Goal: Find specific page/section: Find specific page/section

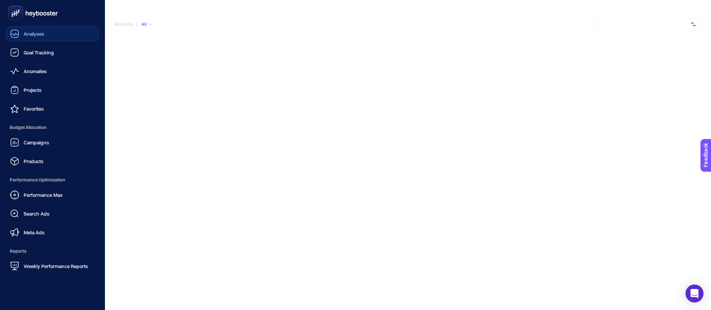
click at [33, 31] on span "Analyses" at bounding box center [34, 34] width 21 height 6
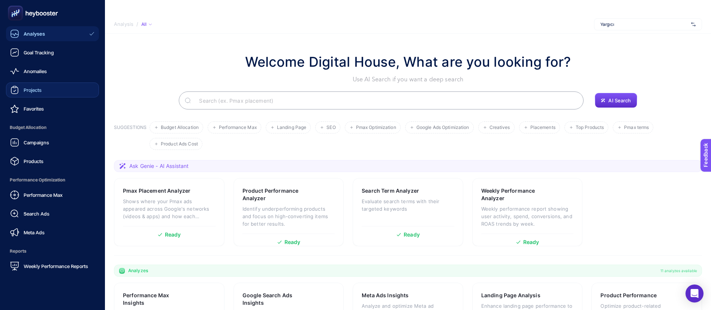
click at [45, 93] on link "Projects" at bounding box center [52, 89] width 93 height 15
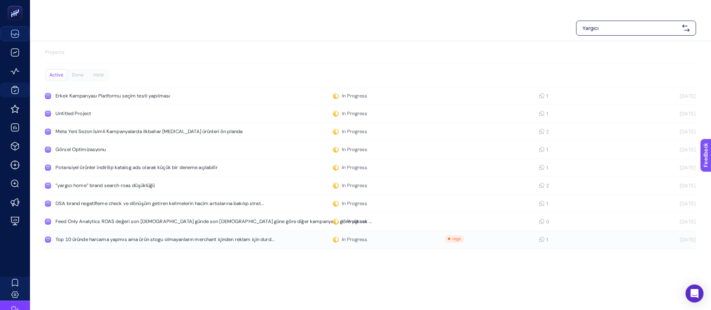
click at [225, 239] on div "Top 10 üründe harcama yapmıs ama ürün stogu olmayanların merchant içinden rekla…" at bounding box center [164, 239] width 219 height 6
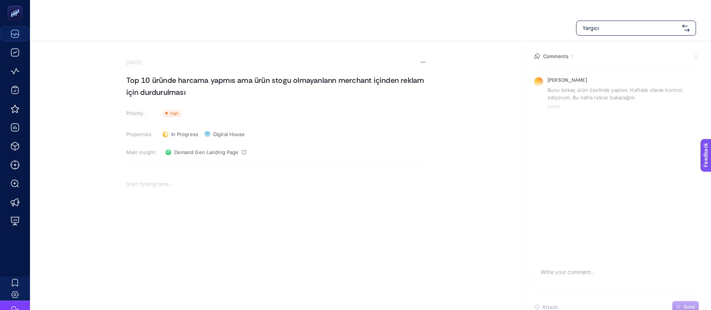
click at [600, 29] on span "Yargıcı" at bounding box center [630, 27] width 97 height 7
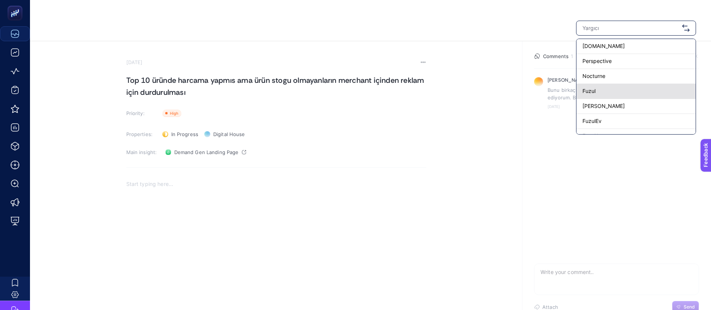
click at [609, 90] on div "Fuzul" at bounding box center [635, 91] width 119 height 15
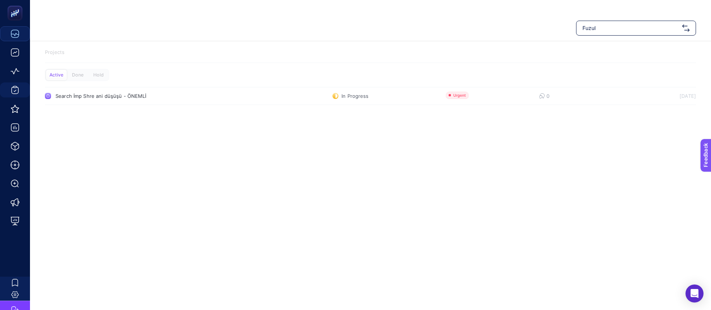
click at [611, 27] on span "Fuzul" at bounding box center [630, 27] width 97 height 7
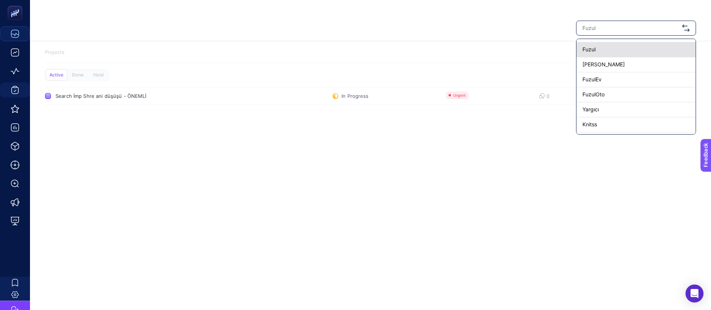
scroll to position [56, 0]
click at [606, 66] on div "FuzulEv" at bounding box center [635, 65] width 119 height 15
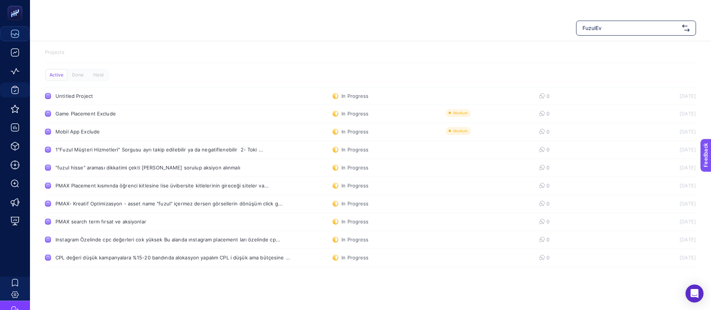
click at [626, 32] on div "FuzulEv" at bounding box center [636, 28] width 120 height 15
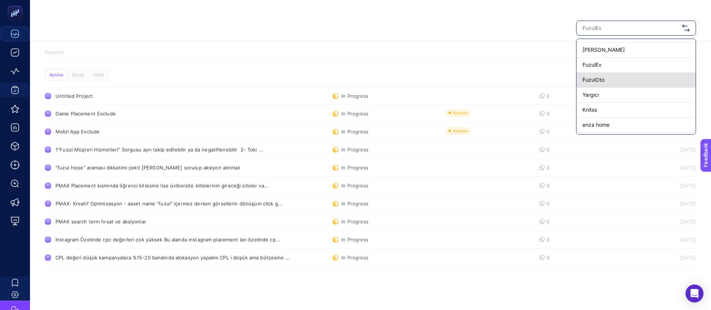
click at [606, 77] on div "FuzulOto" at bounding box center [635, 80] width 119 height 15
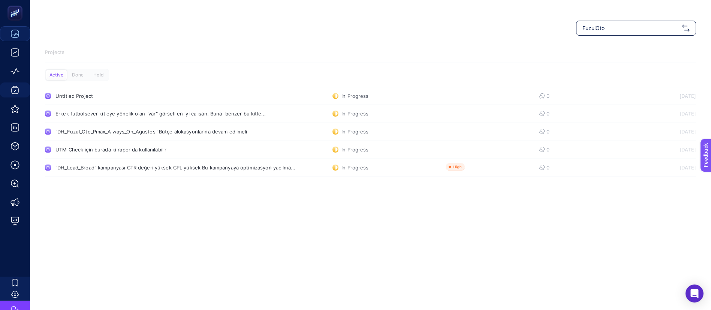
click at [624, 25] on span "FuzulOto" at bounding box center [630, 27] width 97 height 7
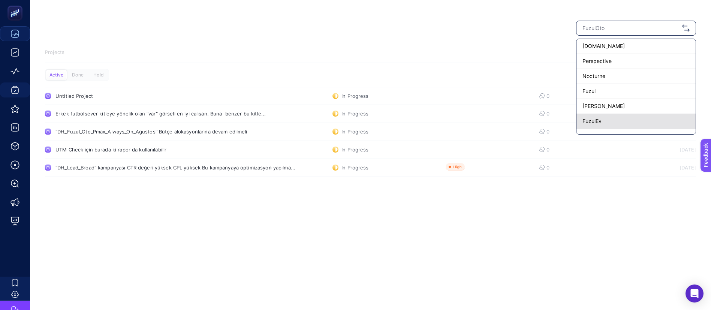
click at [610, 116] on div "FuzulEv" at bounding box center [635, 121] width 119 height 15
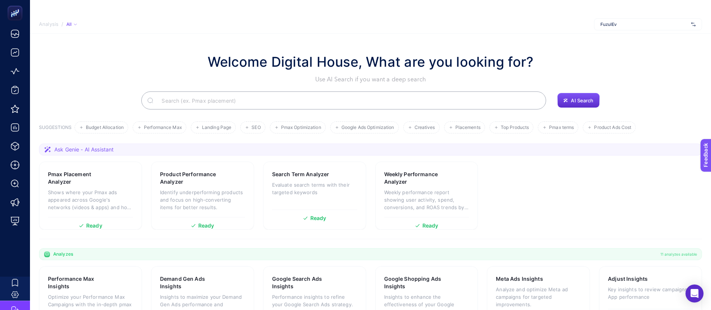
click at [651, 27] on div "FuzulEv" at bounding box center [648, 24] width 108 height 12
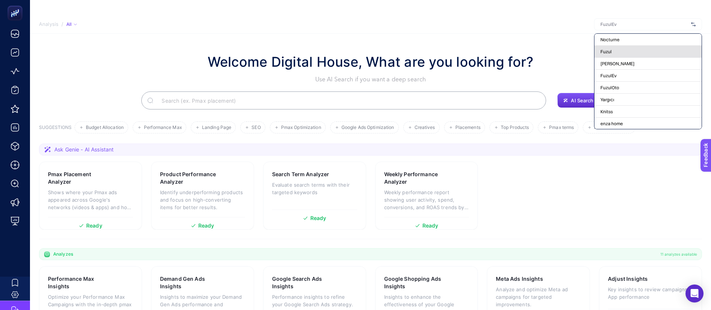
scroll to position [56, 0]
click at [618, 55] on span "FuzulOto" at bounding box center [609, 55] width 19 height 6
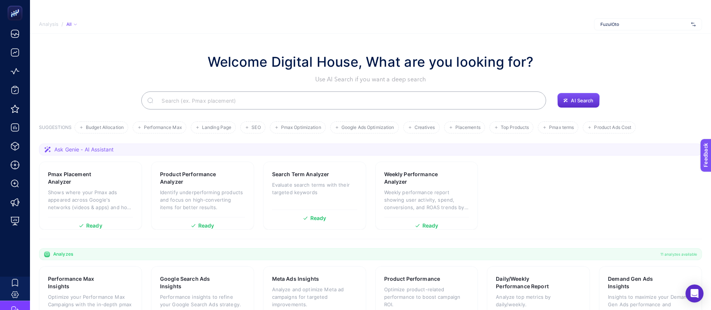
click at [645, 64] on div "Welcome Digital House, What are you looking for? Use AI Search if you want a de…" at bounding box center [370, 68] width 663 height 32
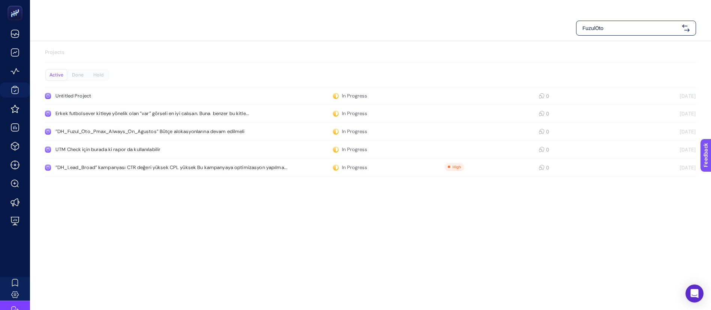
click at [636, 24] on div "FuzulOto" at bounding box center [636, 28] width 120 height 15
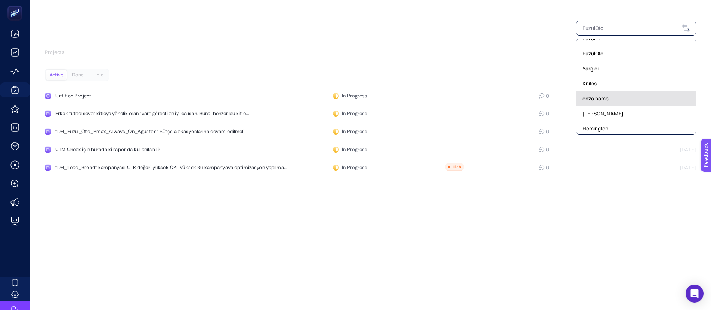
scroll to position [56, 0]
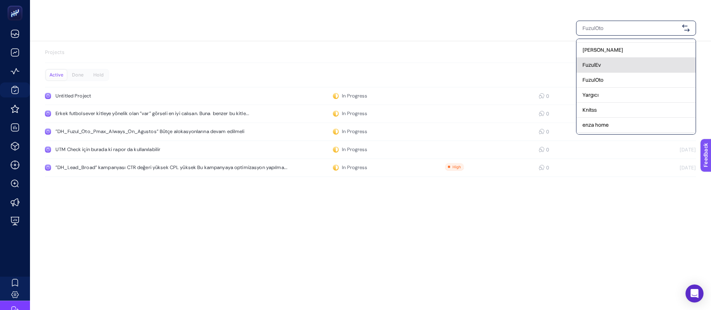
click at [614, 65] on div "FuzulEv" at bounding box center [635, 65] width 119 height 15
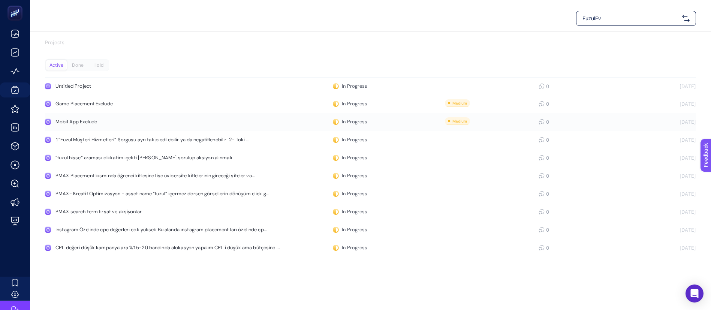
scroll to position [0, 0]
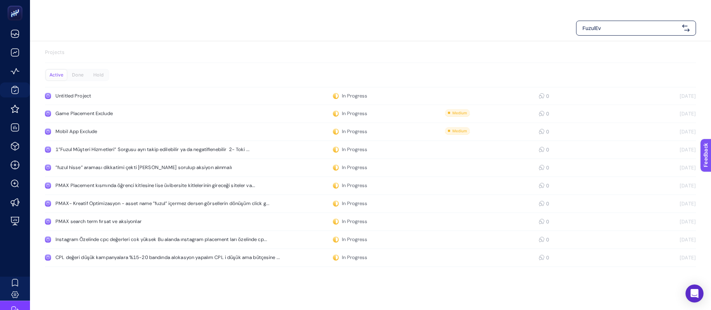
click at [613, 30] on span "FuzulEv" at bounding box center [630, 27] width 97 height 7
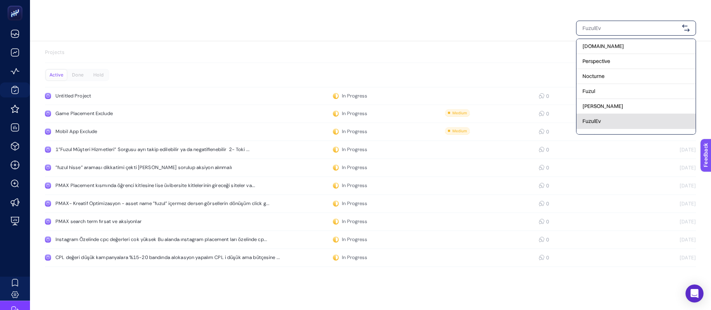
scroll to position [56, 0]
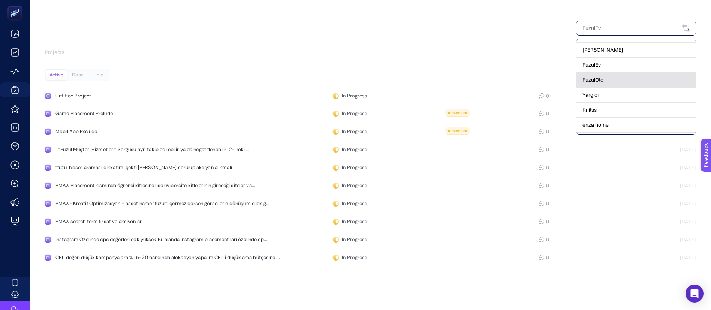
click at [611, 83] on div "FuzulOto" at bounding box center [635, 80] width 119 height 15
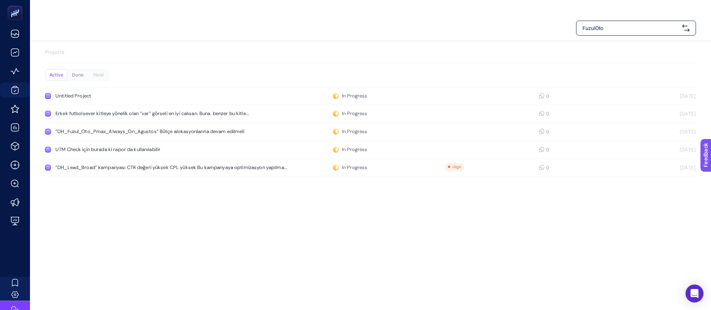
click at [85, 75] on div "Done" at bounding box center [77, 75] width 21 height 10
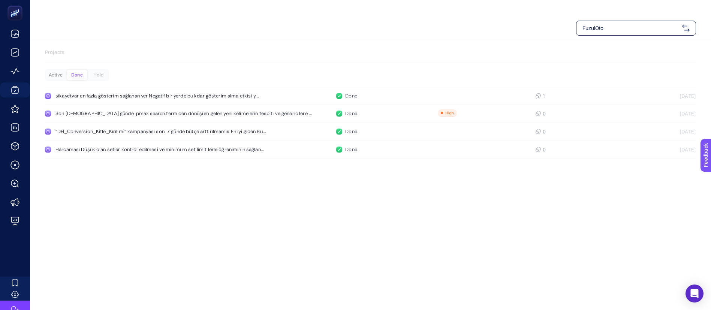
click at [59, 75] on div "Active" at bounding box center [55, 75] width 21 height 10
